Goal: Task Accomplishment & Management: Complete application form

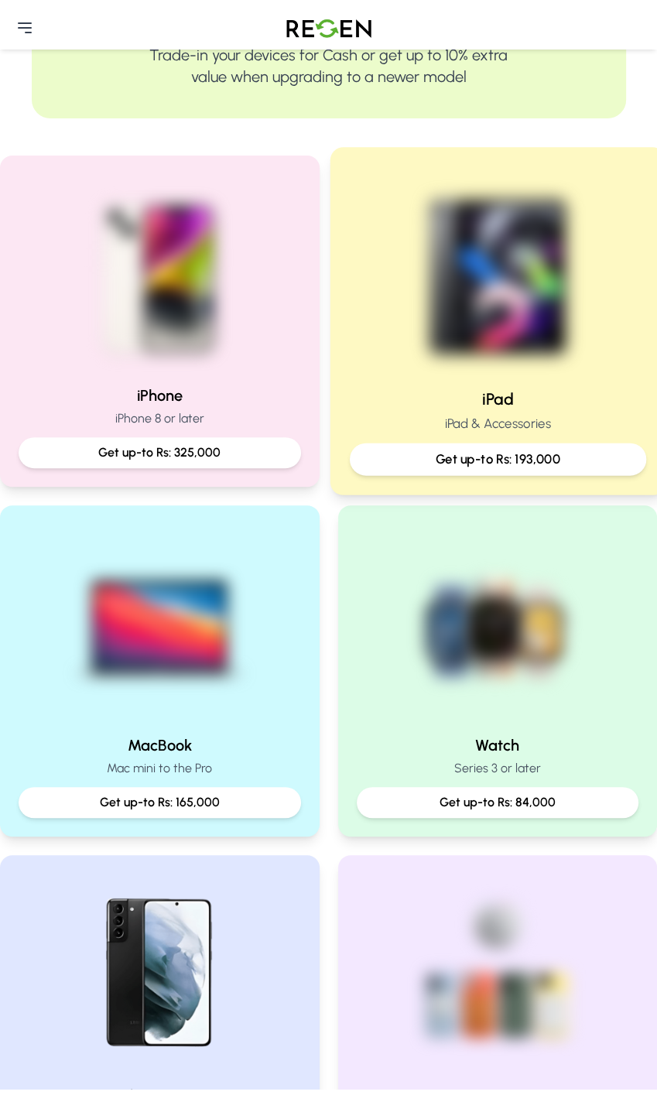
scroll to position [232, 0]
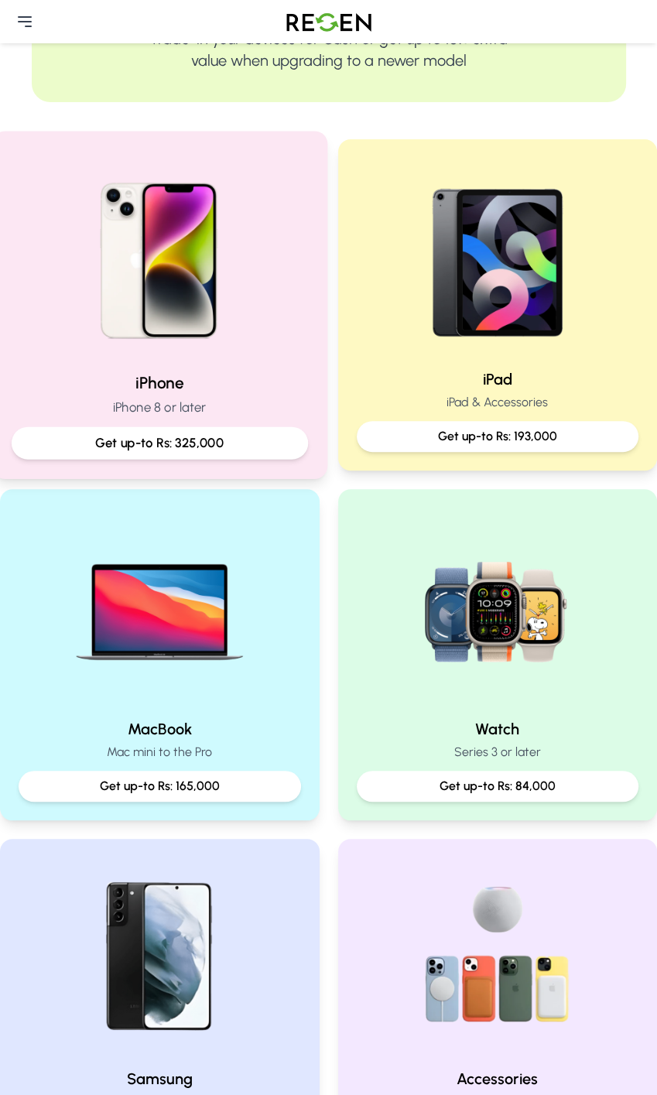
click at [218, 403] on p "iPhone 8 or later" at bounding box center [160, 407] width 296 height 19
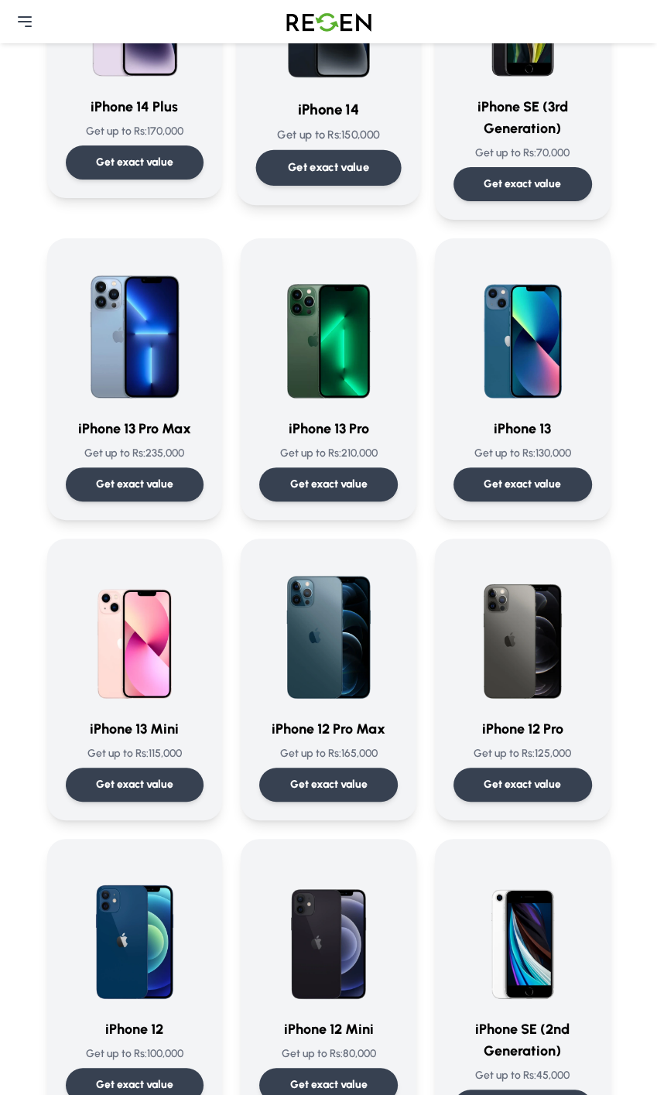
scroll to position [851, 0]
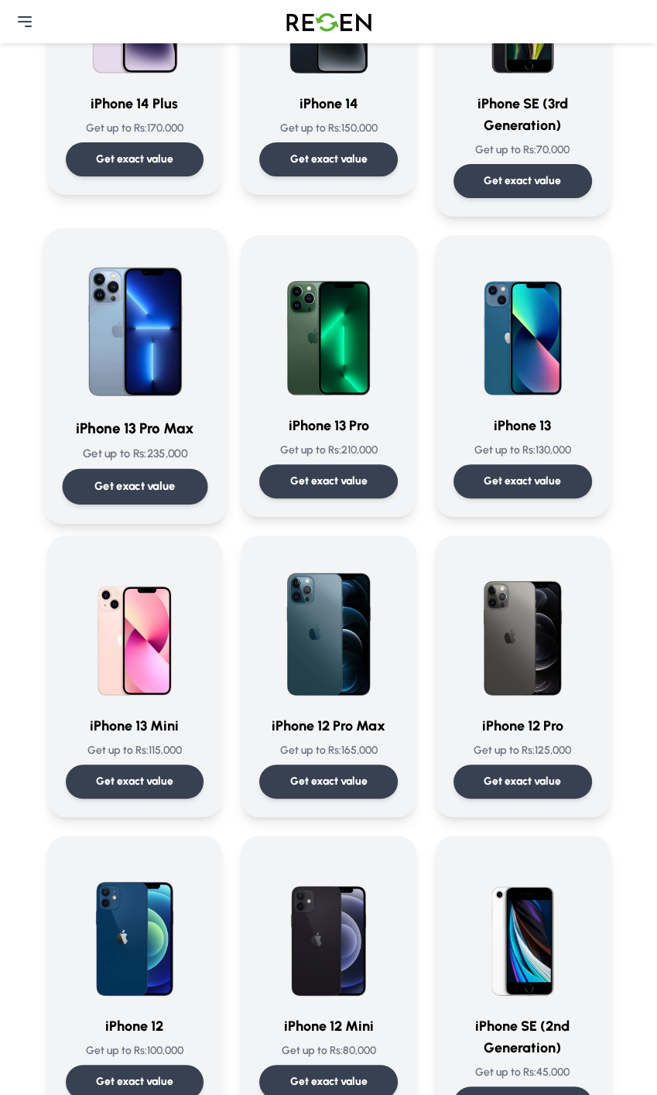
click at [153, 388] on img at bounding box center [134, 326] width 145 height 156
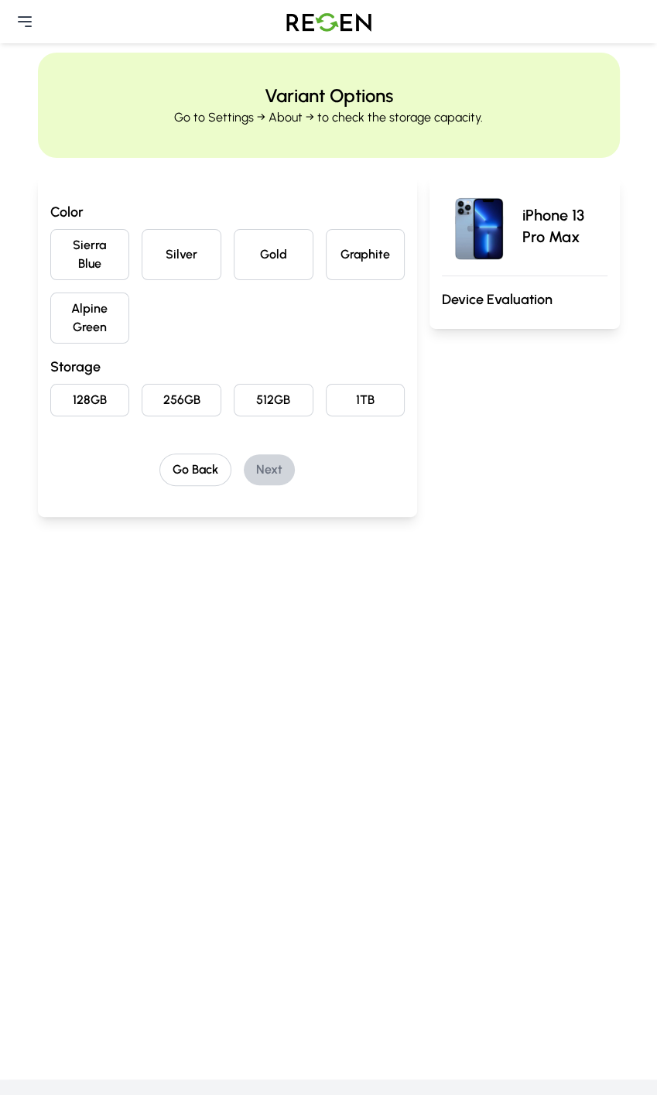
click at [111, 236] on button "Sierra Blue" at bounding box center [90, 254] width 80 height 51
click at [100, 398] on button "128GB" at bounding box center [90, 400] width 80 height 33
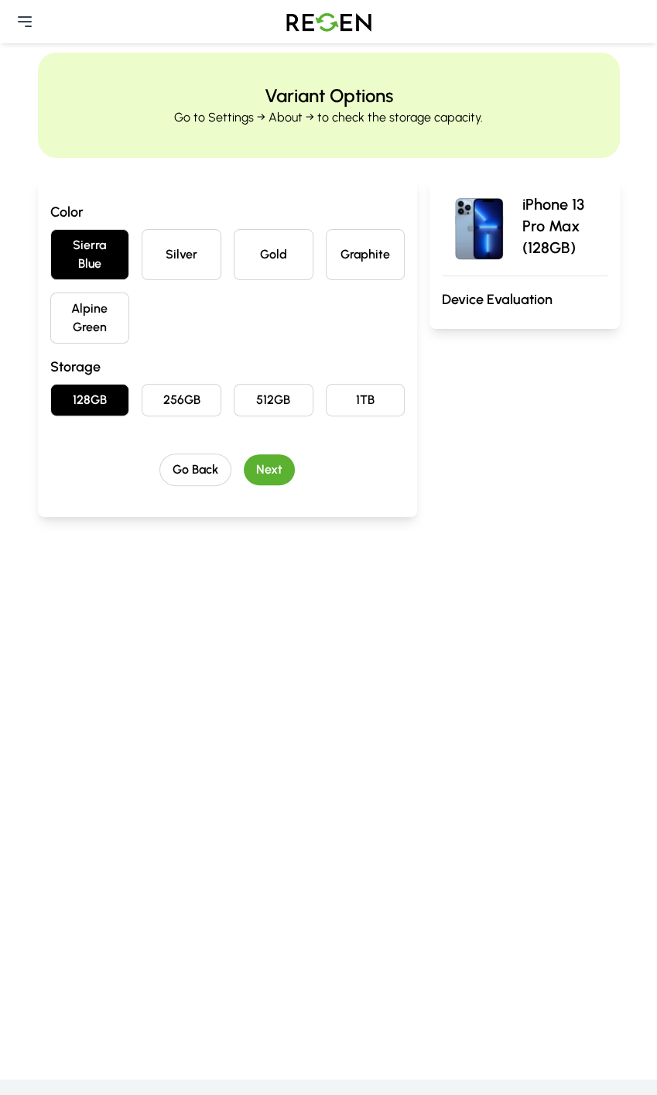
click at [284, 463] on button "Next" at bounding box center [269, 469] width 51 height 31
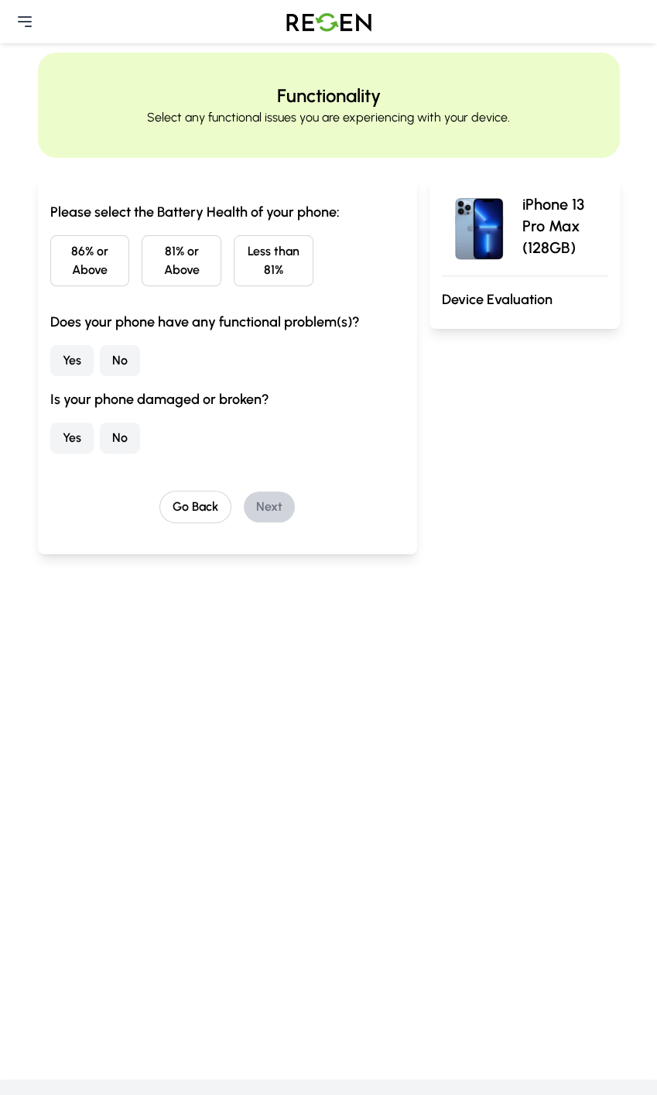
click at [120, 263] on button "86% or Above" at bounding box center [90, 260] width 80 height 51
click at [130, 366] on button "No" at bounding box center [120, 360] width 40 height 31
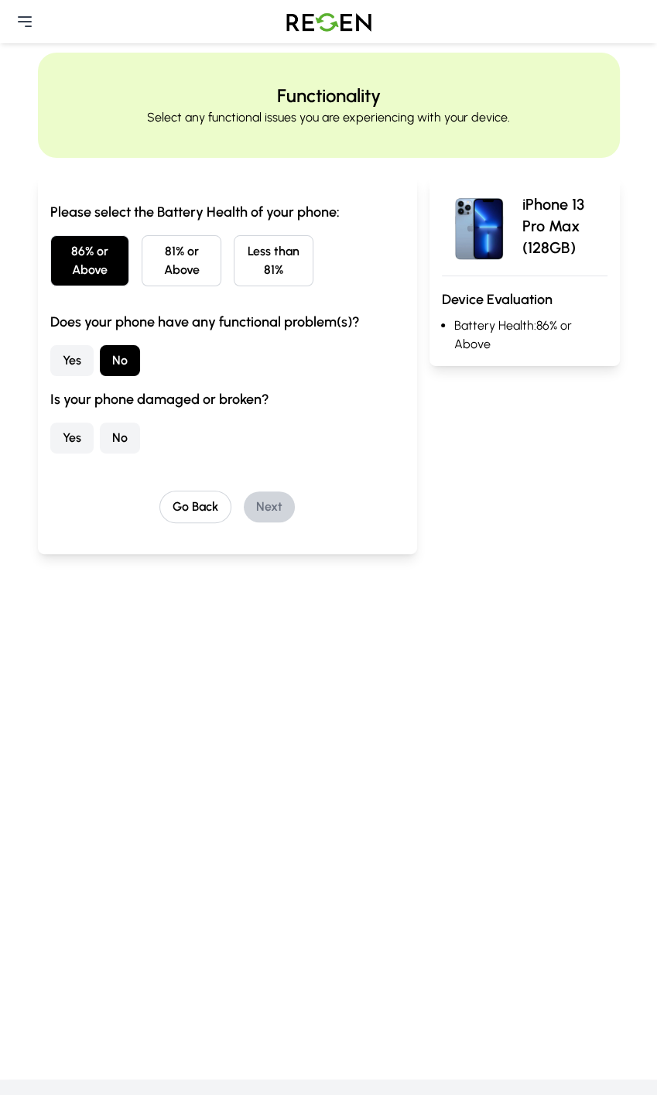
click at [121, 433] on button "No" at bounding box center [120, 438] width 40 height 31
click at [289, 508] on button "Next" at bounding box center [269, 506] width 51 height 31
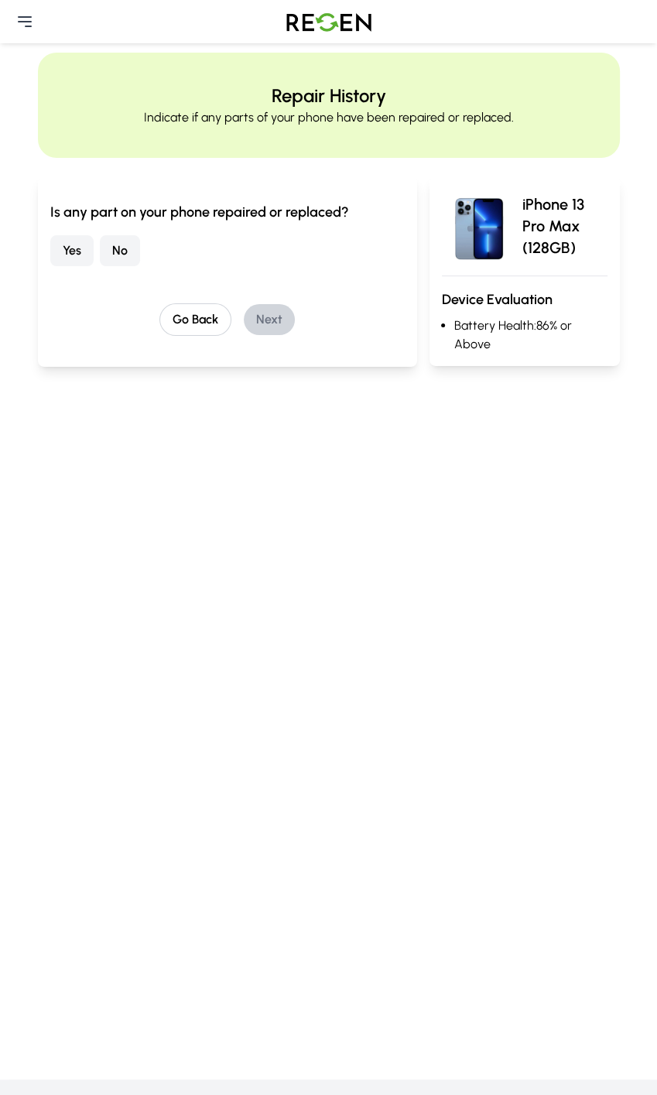
click at [120, 246] on button "No" at bounding box center [120, 250] width 40 height 31
click at [279, 324] on button "Next" at bounding box center [269, 319] width 51 height 31
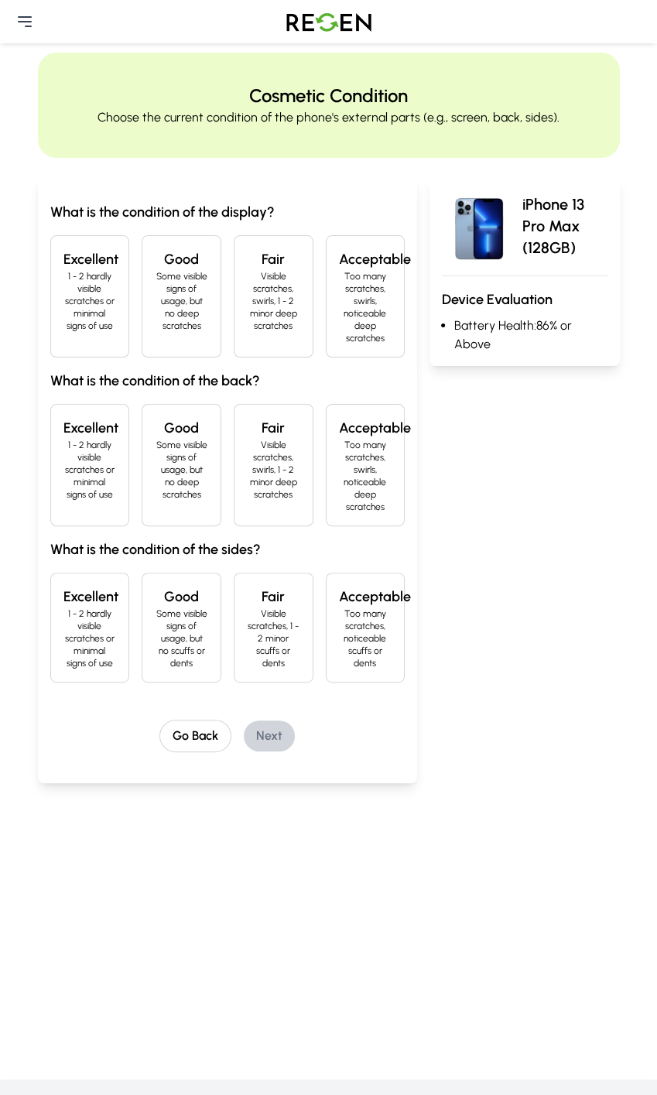
click at [108, 278] on p "1 - 2 hardly visible scratches or minimal signs of use" at bounding box center [89, 301] width 53 height 62
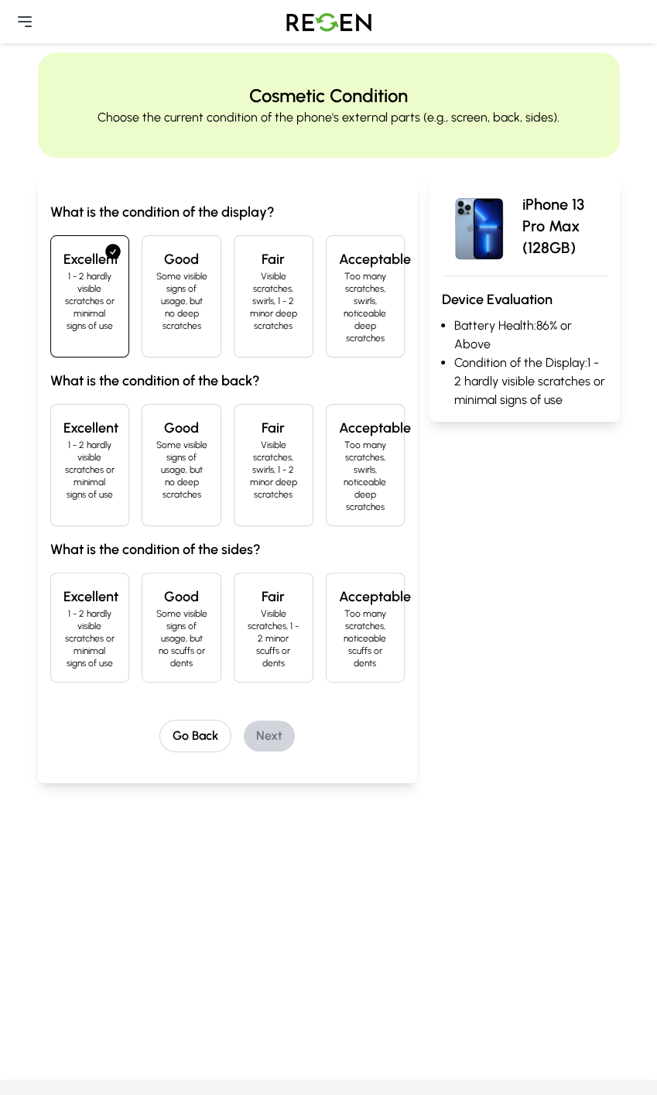
click at [108, 464] on p "1 - 2 hardly visible scratches or minimal signs of use" at bounding box center [89, 470] width 53 height 62
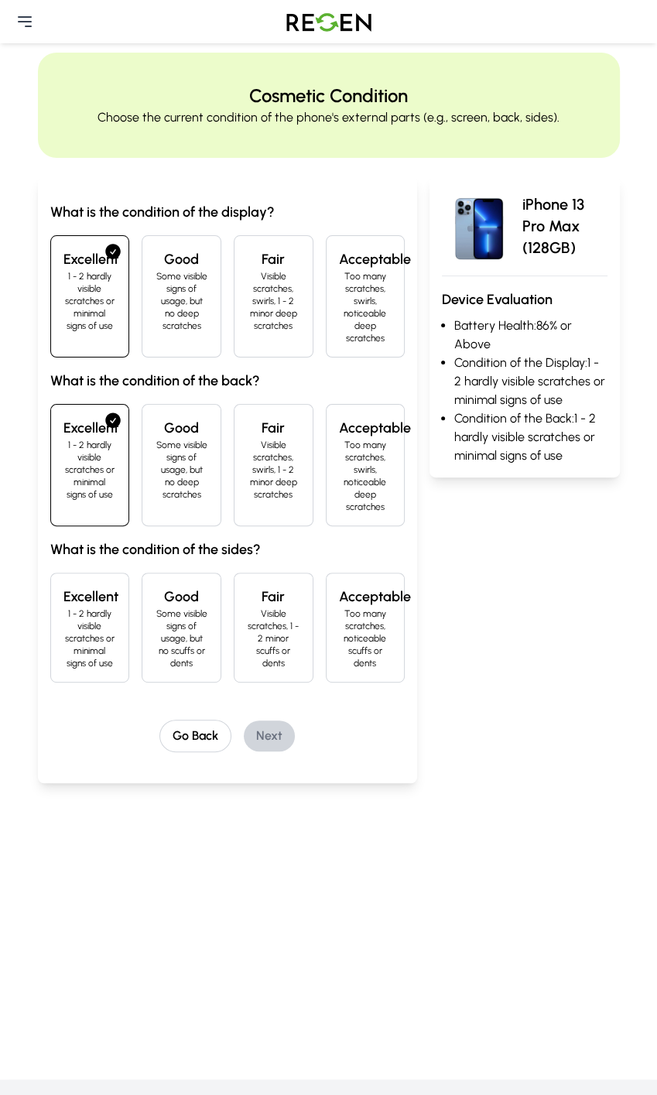
click at [291, 628] on p "Visible scratches, 1 - 2 minor scuffs or dents" at bounding box center [273, 638] width 53 height 62
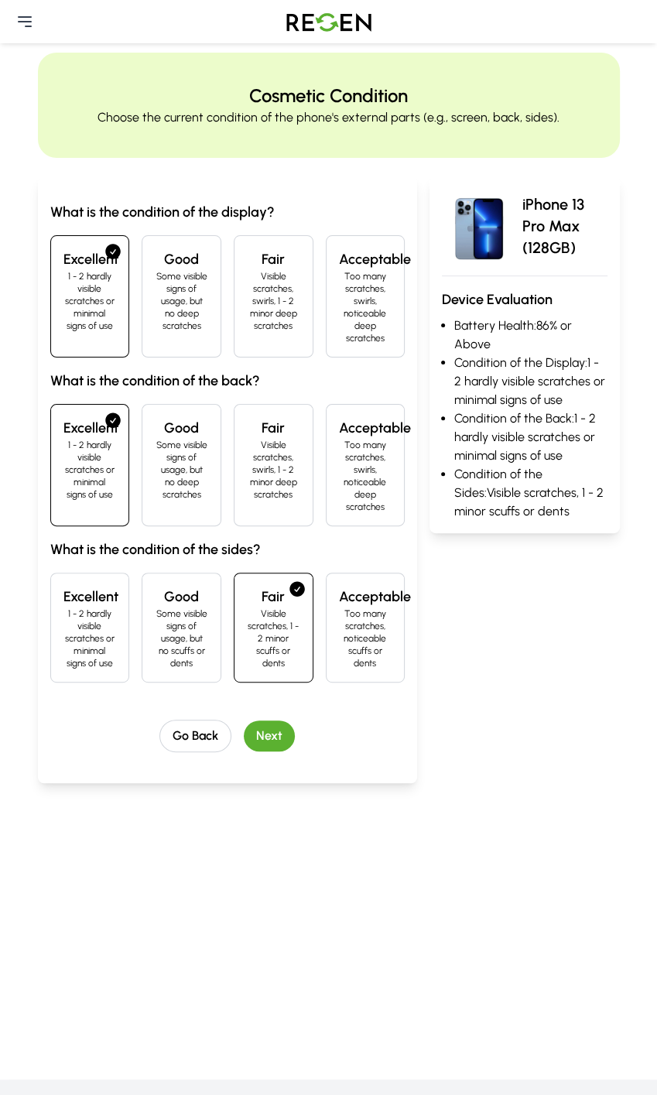
click at [279, 739] on button "Next" at bounding box center [269, 735] width 51 height 31
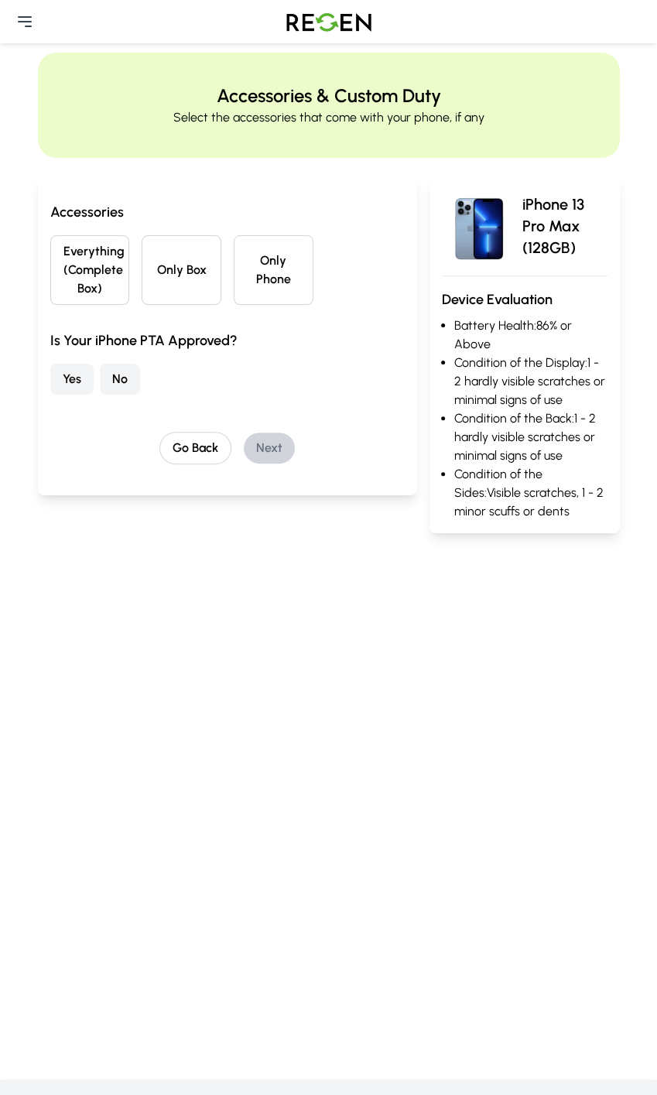
click at [108, 378] on button "No" at bounding box center [120, 379] width 40 height 31
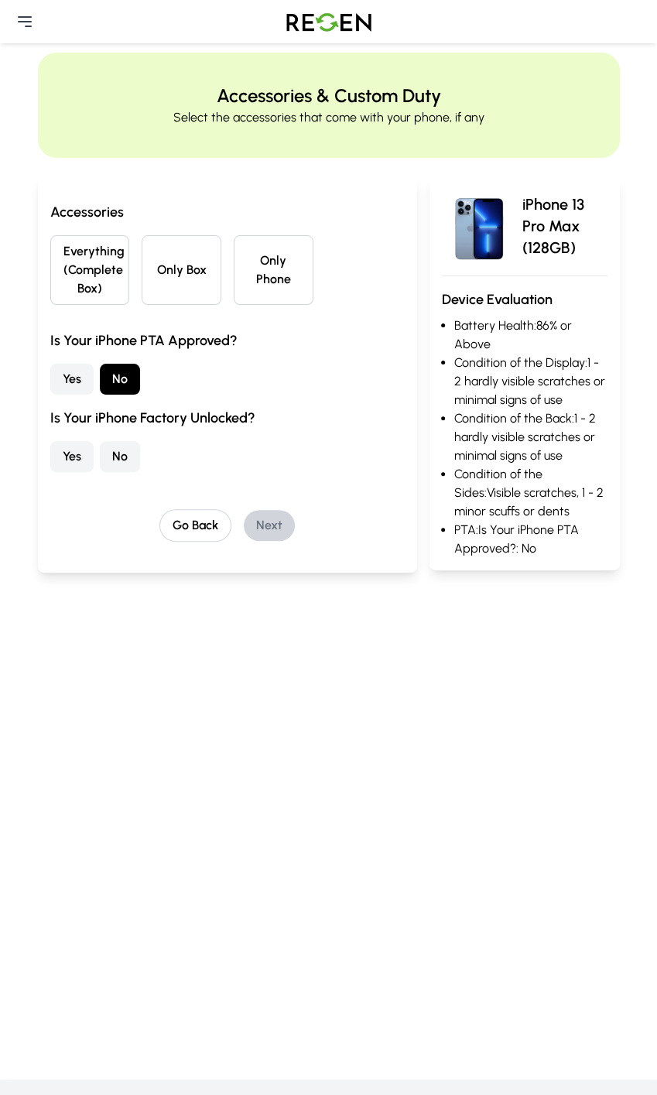
click at [79, 459] on button "Yes" at bounding box center [71, 456] width 43 height 31
click at [265, 266] on button "Only Phone" at bounding box center [274, 270] width 80 height 70
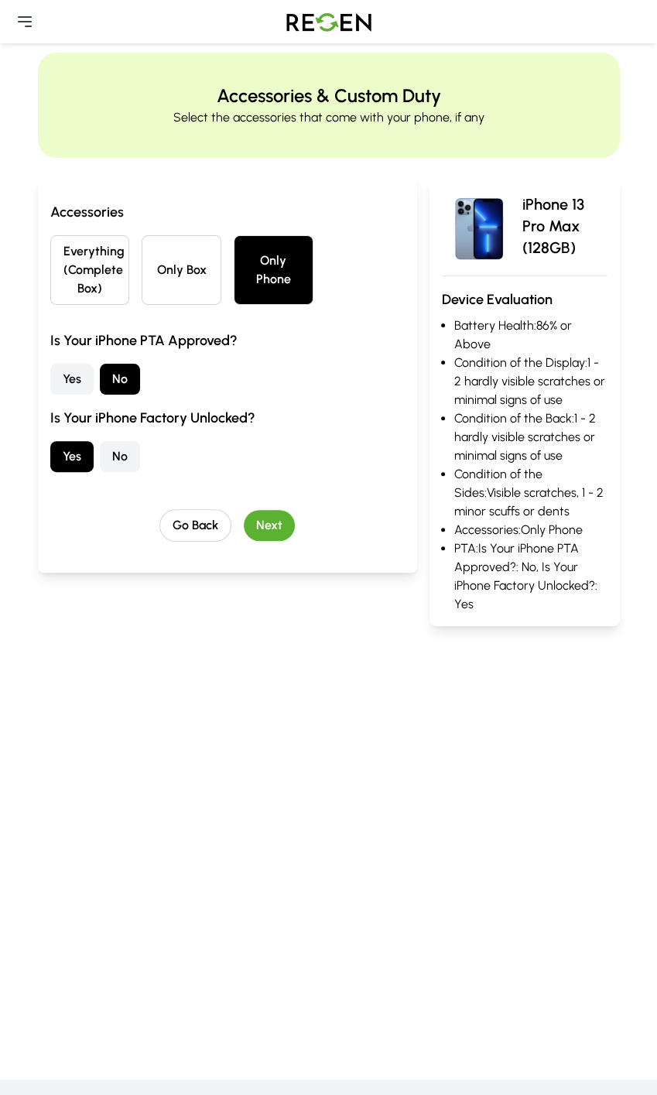
click at [278, 529] on button "Next" at bounding box center [269, 525] width 51 height 31
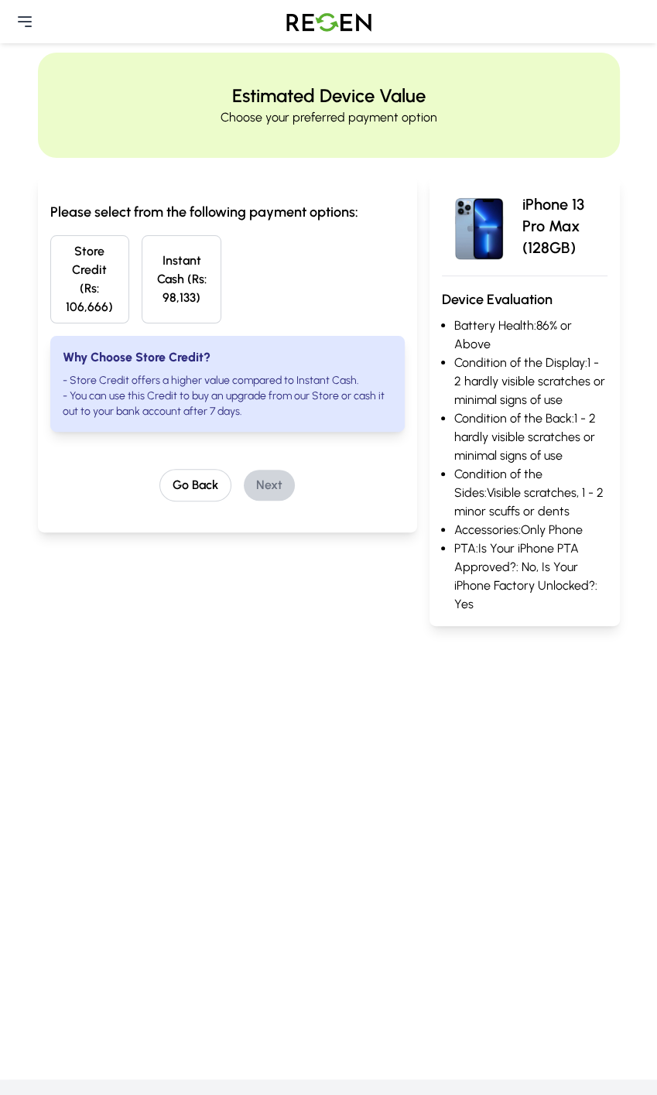
click at [190, 279] on button "Instant Cash (Rs: 98,133)" at bounding box center [182, 279] width 80 height 88
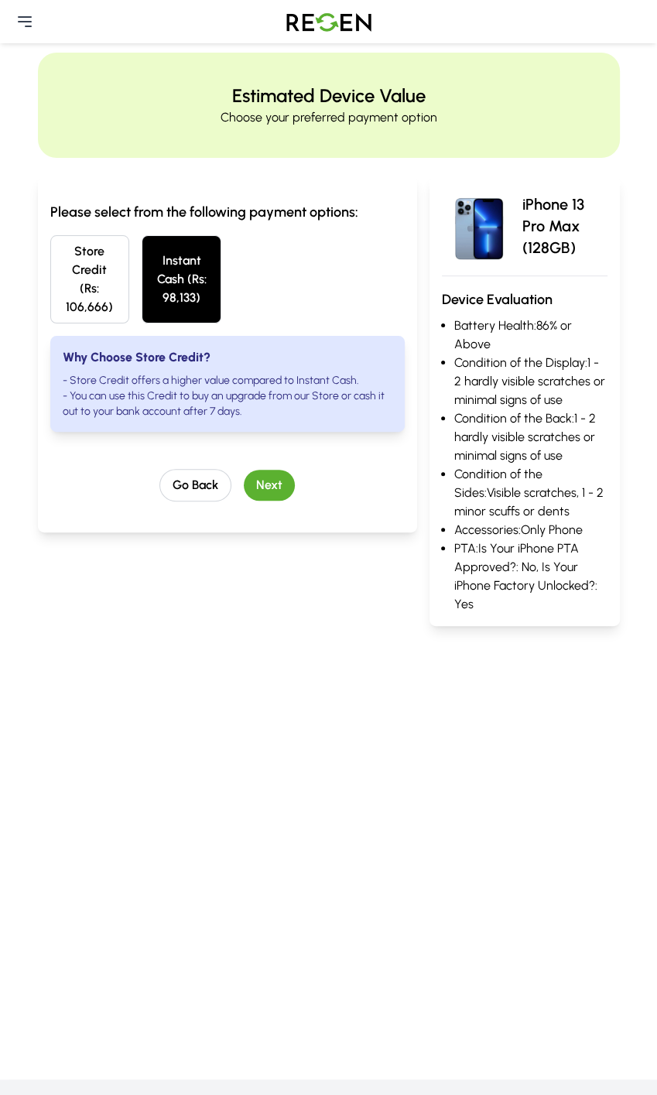
click at [267, 485] on button "Next" at bounding box center [269, 485] width 51 height 31
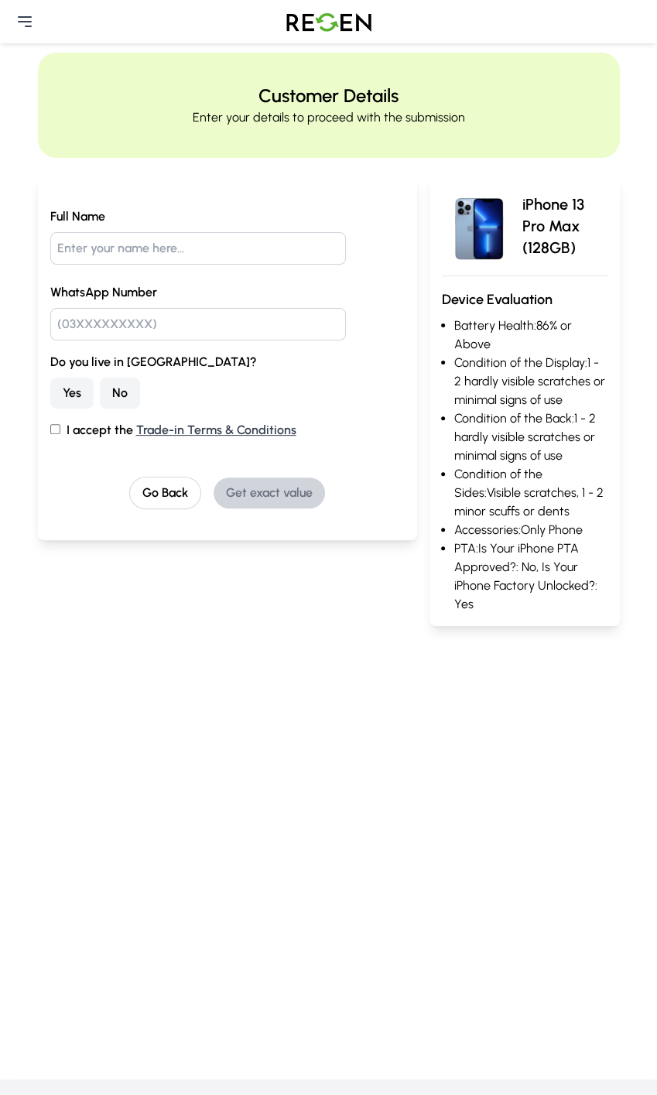
click at [207, 241] on input "text" at bounding box center [198, 248] width 296 height 33
click at [135, 388] on button "No" at bounding box center [120, 393] width 40 height 31
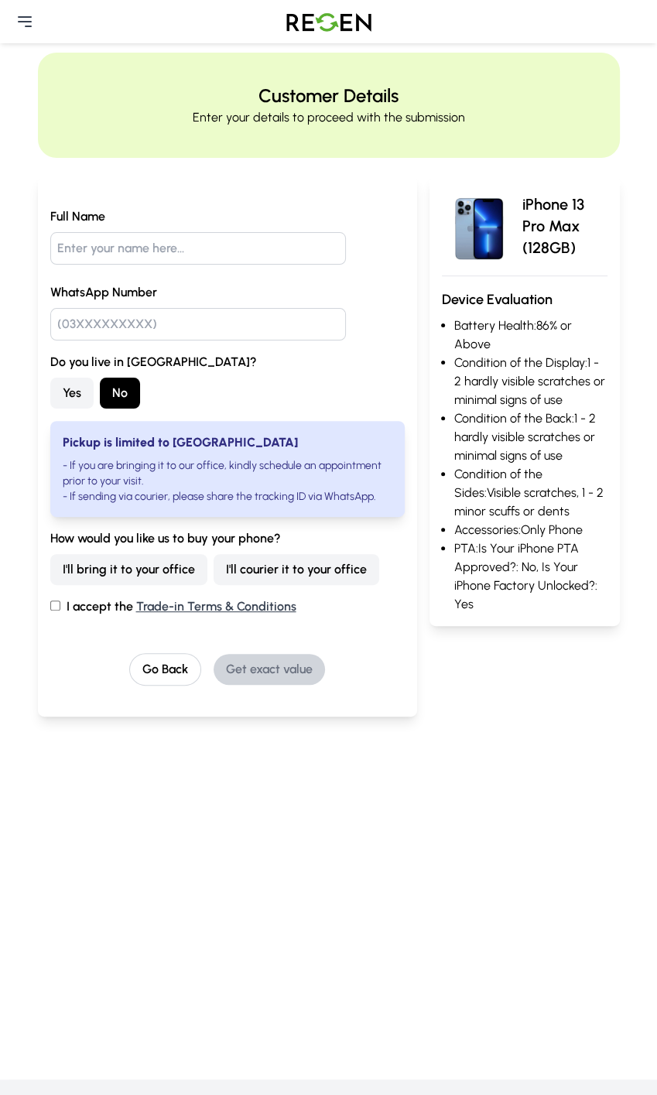
click at [167, 566] on button "I'll bring it to your office" at bounding box center [128, 569] width 157 height 31
click at [87, 609] on label "I accept the Trade-in Terms & Conditions" at bounding box center [227, 606] width 355 height 19
click at [60, 609] on input "I accept the Trade-in Terms & Conditions" at bounding box center [55, 606] width 10 height 10
checkbox input "true"
click at [159, 250] on input "text" at bounding box center [198, 248] width 296 height 33
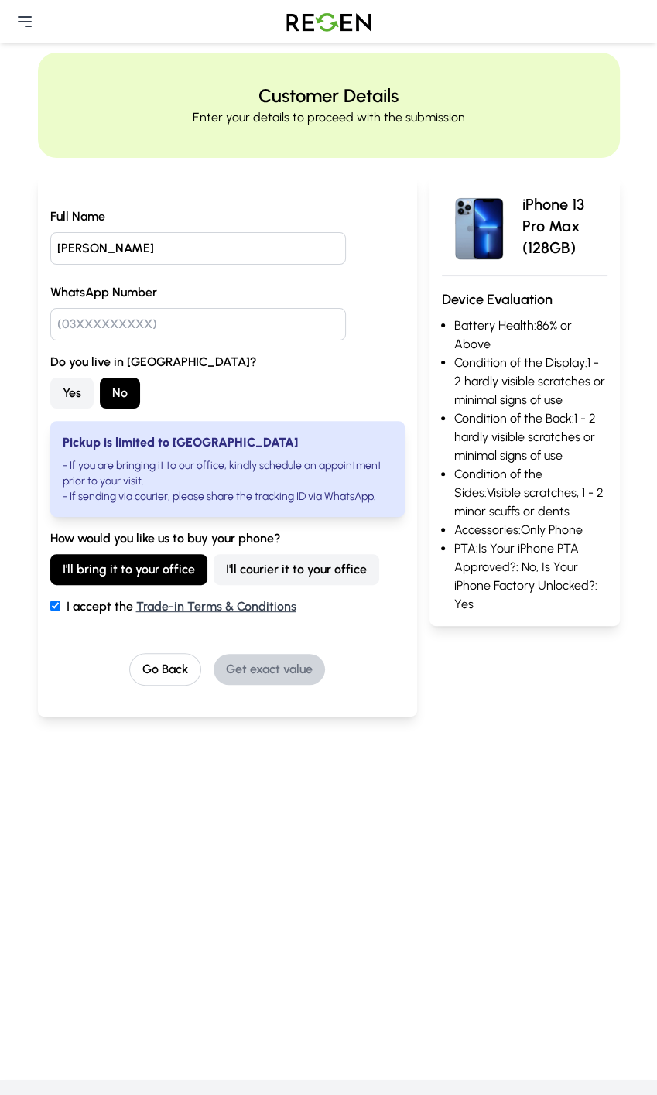
type input "[PERSON_NAME]"
click at [207, 333] on input "text" at bounding box center [198, 324] width 296 height 33
type input "03123388942"
click at [294, 677] on button "Get exact value" at bounding box center [269, 669] width 111 height 31
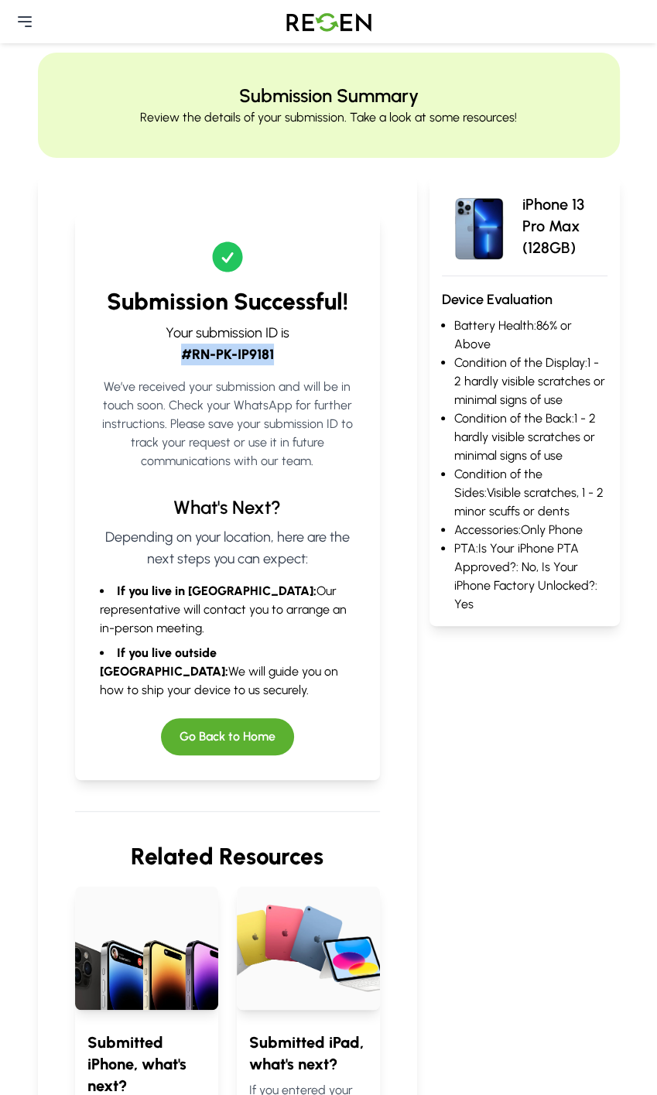
drag, startPoint x: 269, startPoint y: 363, endPoint x: 183, endPoint y: 358, distance: 86.0
click at [183, 358] on p "Your submission ID is #RN-PK-IP9181" at bounding box center [228, 343] width 256 height 43
copy strong "#RN-PK-IP9181"
click at [34, 26] on div "Need Help?" at bounding box center [328, 21] width 657 height 43
click at [29, 22] on icon at bounding box center [25, 21] width 12 height 9
